Goal: Transaction & Acquisition: Register for event/course

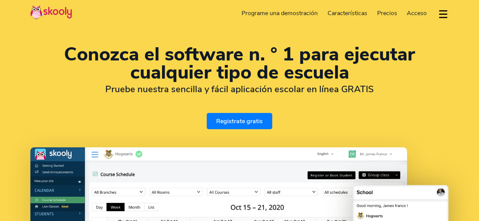
select select "es"
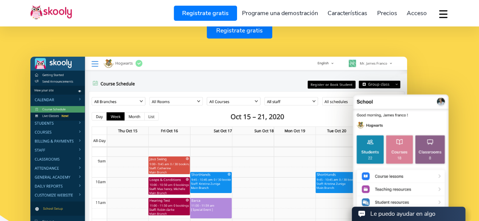
select select "44"
select select "[GEOGRAPHIC_DATA]"
select select "Europe/[GEOGRAPHIC_DATA]"
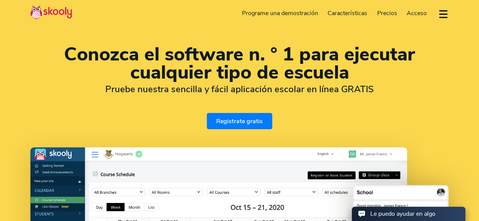
click at [236, 119] on link "Registrate gratis" at bounding box center [240, 121] width 66 height 16
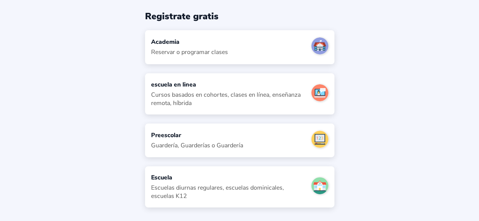
scroll to position [36, 0]
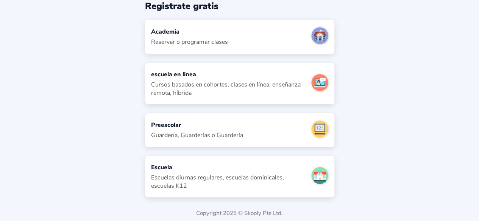
click at [285, 176] on div "Escuelas diurnas regulares, escuelas dominicales, escuelas K12" at bounding box center [228, 182] width 154 height 17
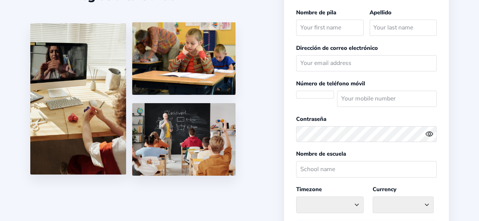
select select
select select "Europe/[GEOGRAPHIC_DATA]"
select select "GBP` £"
select select "GB"
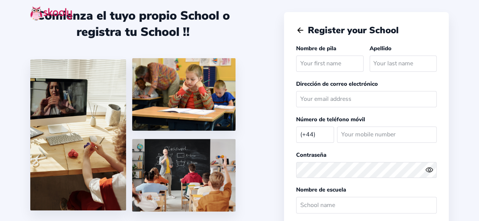
click at [332, 62] on input "text" at bounding box center [329, 64] width 67 height 16
type input "[PERSON_NAME]"
click at [396, 70] on input "text" at bounding box center [403, 64] width 67 height 16
type input "Colom Pol"
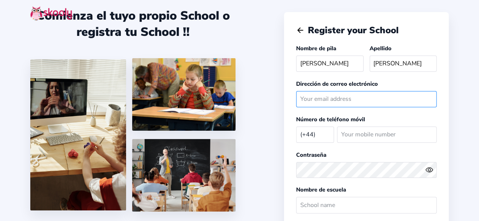
click at [332, 100] on input "email" at bounding box center [366, 99] width 140 height 16
type input "joancpol@gmail.com"
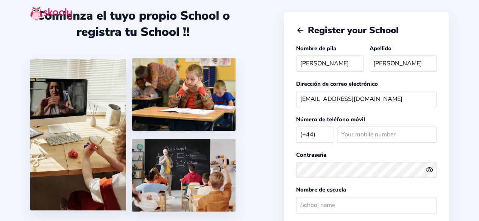
click at [317, 128] on select "Afghanistan (+93) Albania (+355) Algeria (+213) AmericanSamoa (+1684) Andorra (…" at bounding box center [315, 135] width 38 height 16
select select "ES"
click at [296, 127] on select "Afghanistan (+93) Albania (+355) Algeria (+213) AmericanSamoa (+1684) Andorra (…" at bounding box center [315, 135] width 38 height 16
select select "Europe/Madrid"
select select "EUR €"
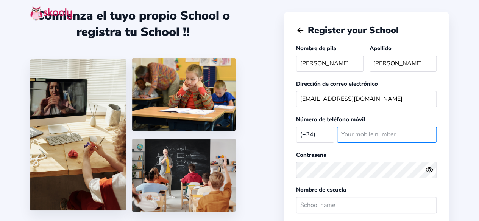
click at [361, 136] on input "number" at bounding box center [387, 135] width 100 height 16
type input "660188137"
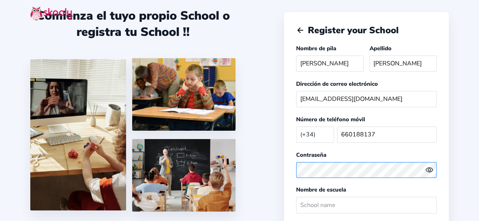
scroll to position [62, 0]
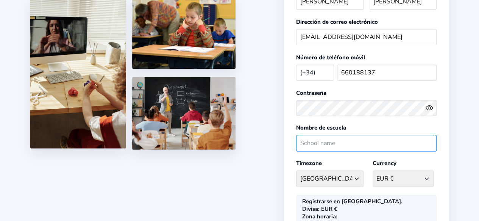
click at [326, 142] on input "text" at bounding box center [366, 143] width 140 height 16
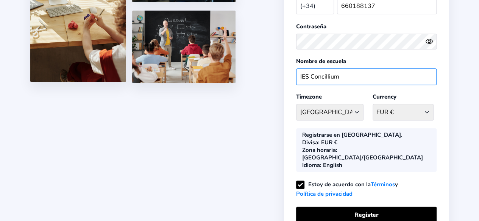
scroll to position [129, 0]
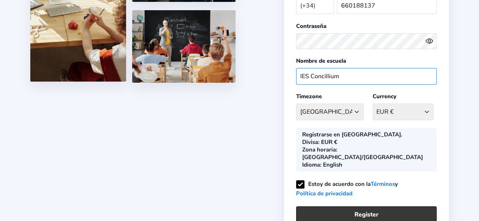
type input "IES Concillium"
click at [356, 207] on button "Register" at bounding box center [366, 215] width 140 height 16
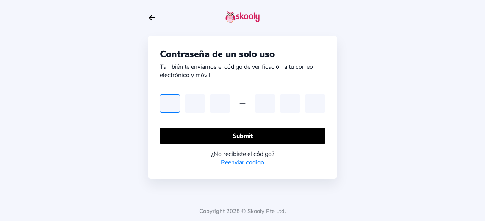
type input "0"
type input "7"
type input "3"
type input "0"
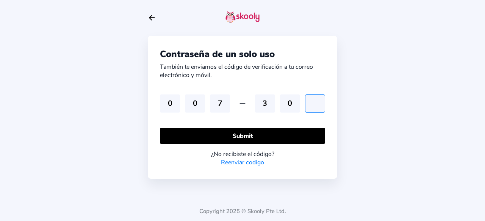
type input "2"
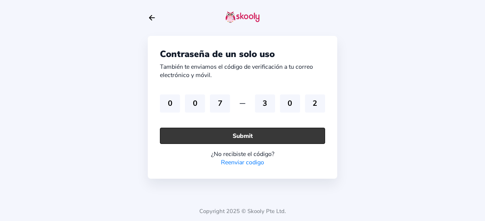
click at [282, 136] on button "Submit" at bounding box center [242, 136] width 165 height 16
